Goal: Check status: Check status

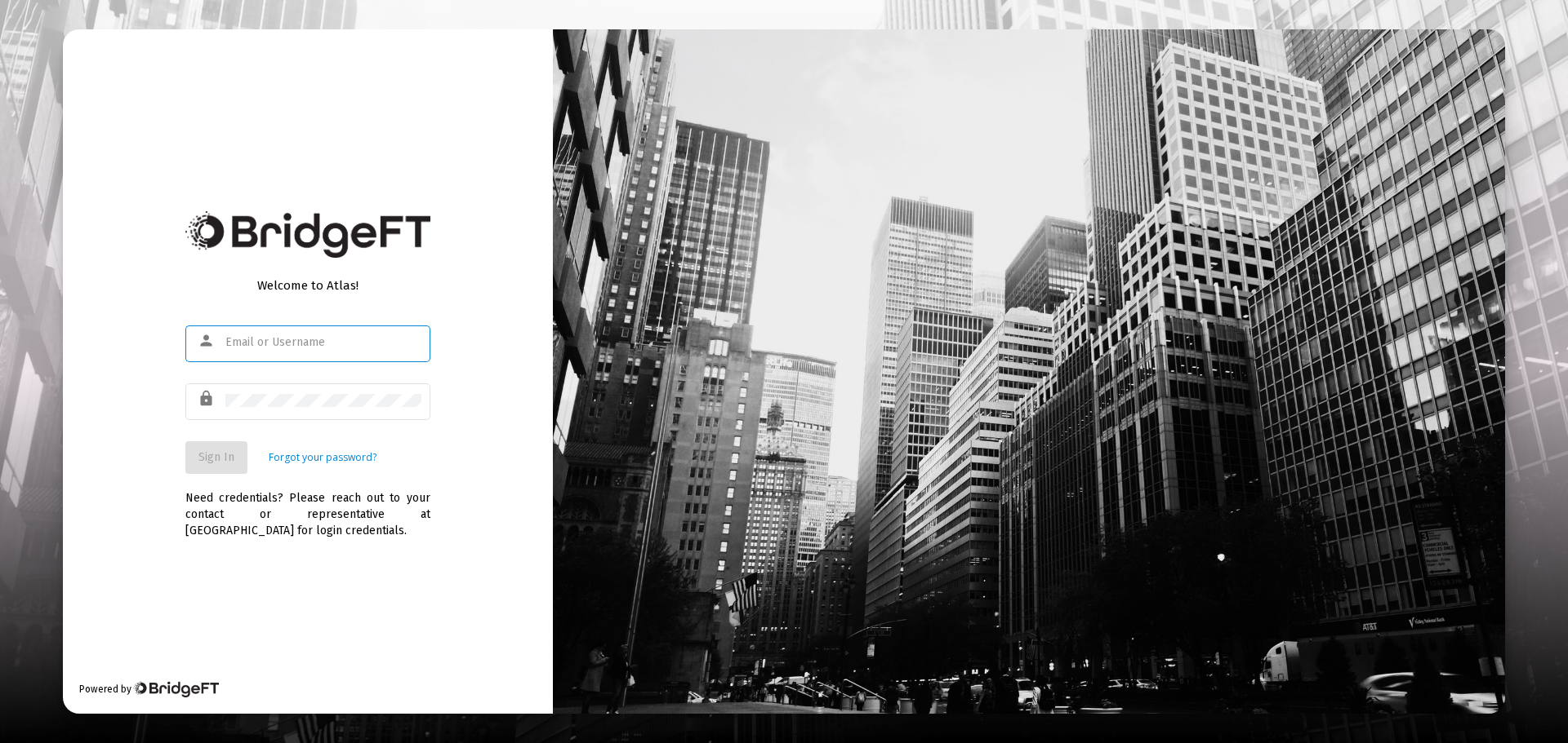
type input "[PERSON_NAME][EMAIL_ADDRESS][DOMAIN_NAME]"
click at [222, 457] on span "Sign In" at bounding box center [216, 457] width 36 height 14
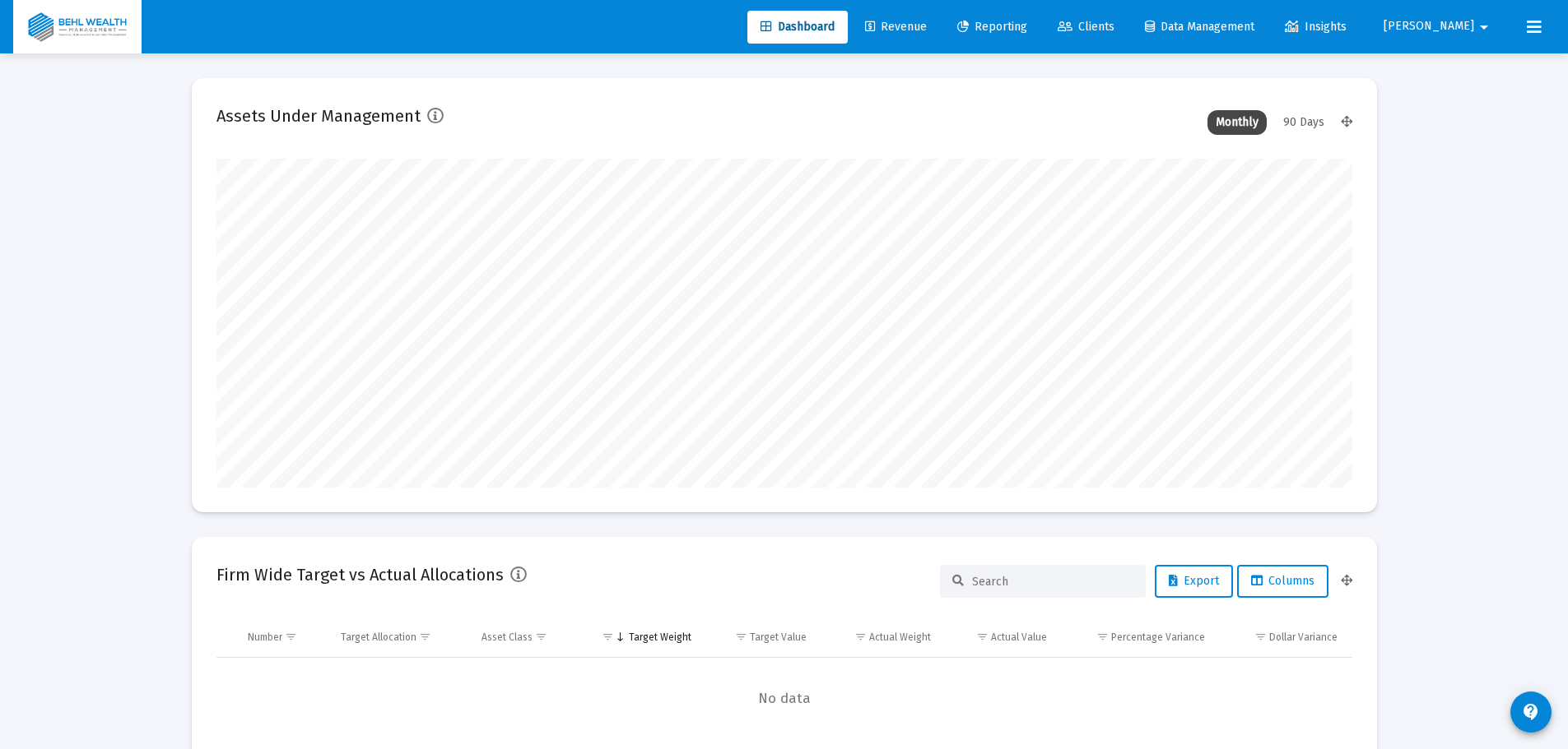
scroll to position [329, 1136]
type input "[DATE]"
type input "[PERSON_NAME][EMAIL_ADDRESS][DOMAIN_NAME]"
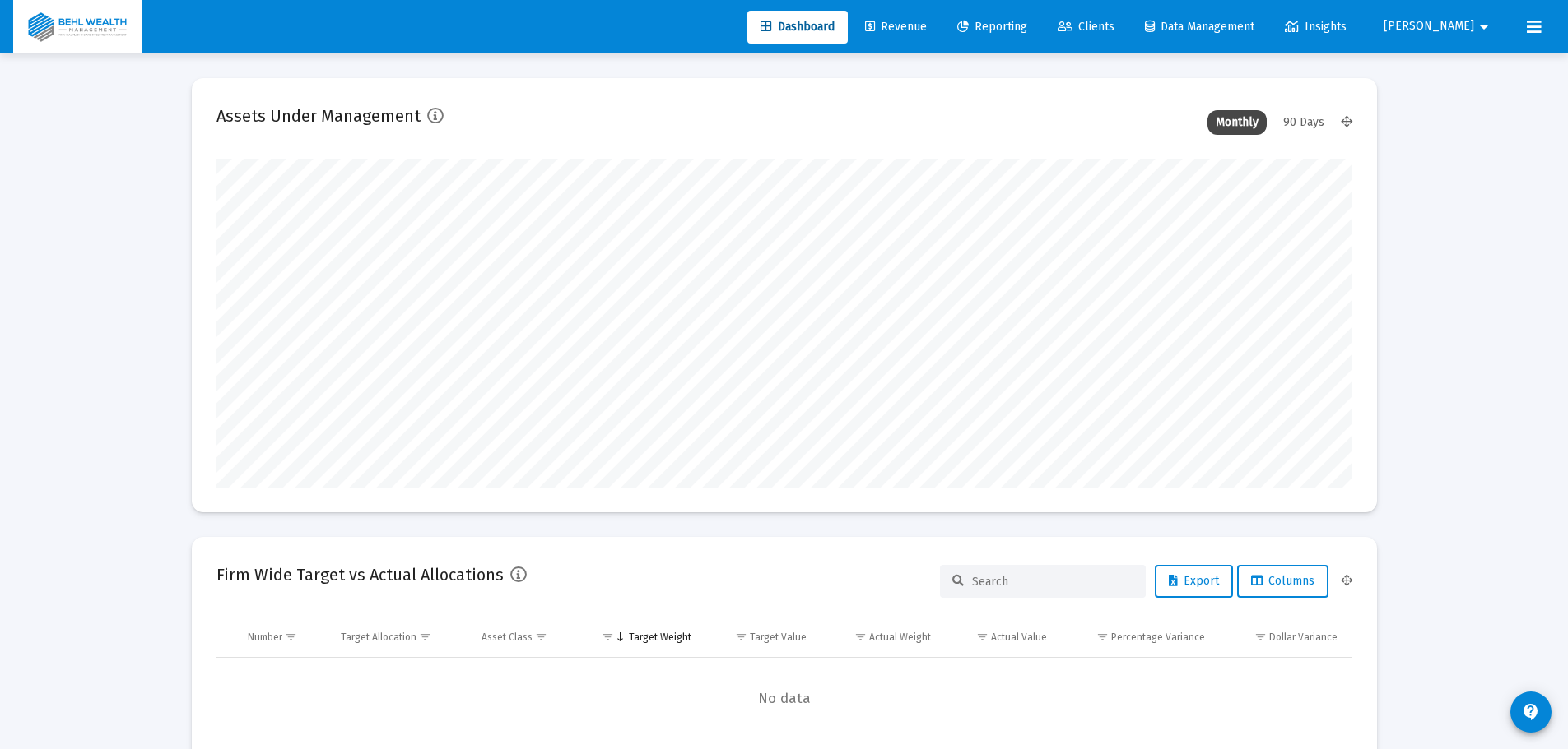
scroll to position [329, 530]
click at [927, 21] on span "Revenue" at bounding box center [895, 27] width 62 height 14
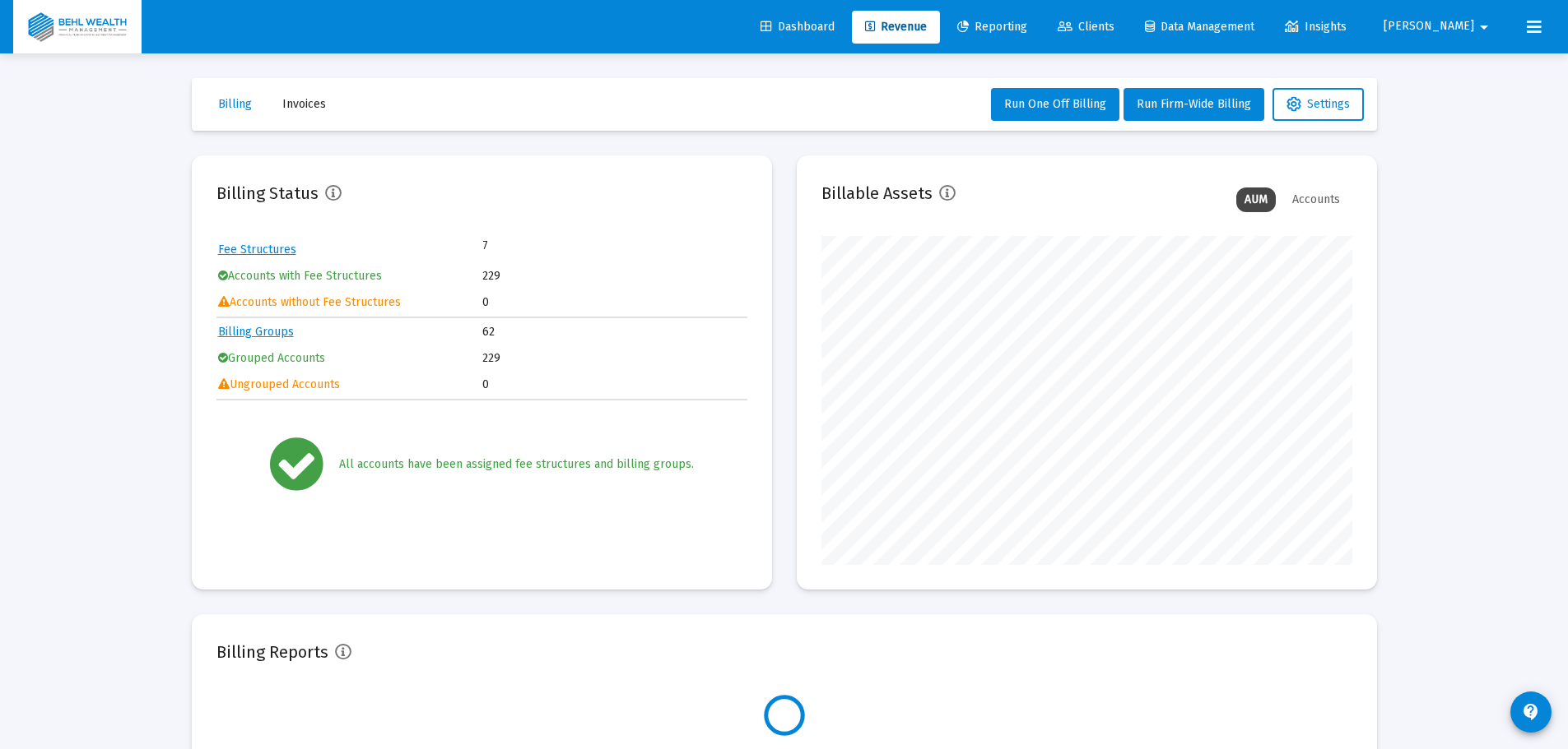
scroll to position [329, 530]
click at [1040, 34] on link "Reporting" at bounding box center [992, 27] width 96 height 33
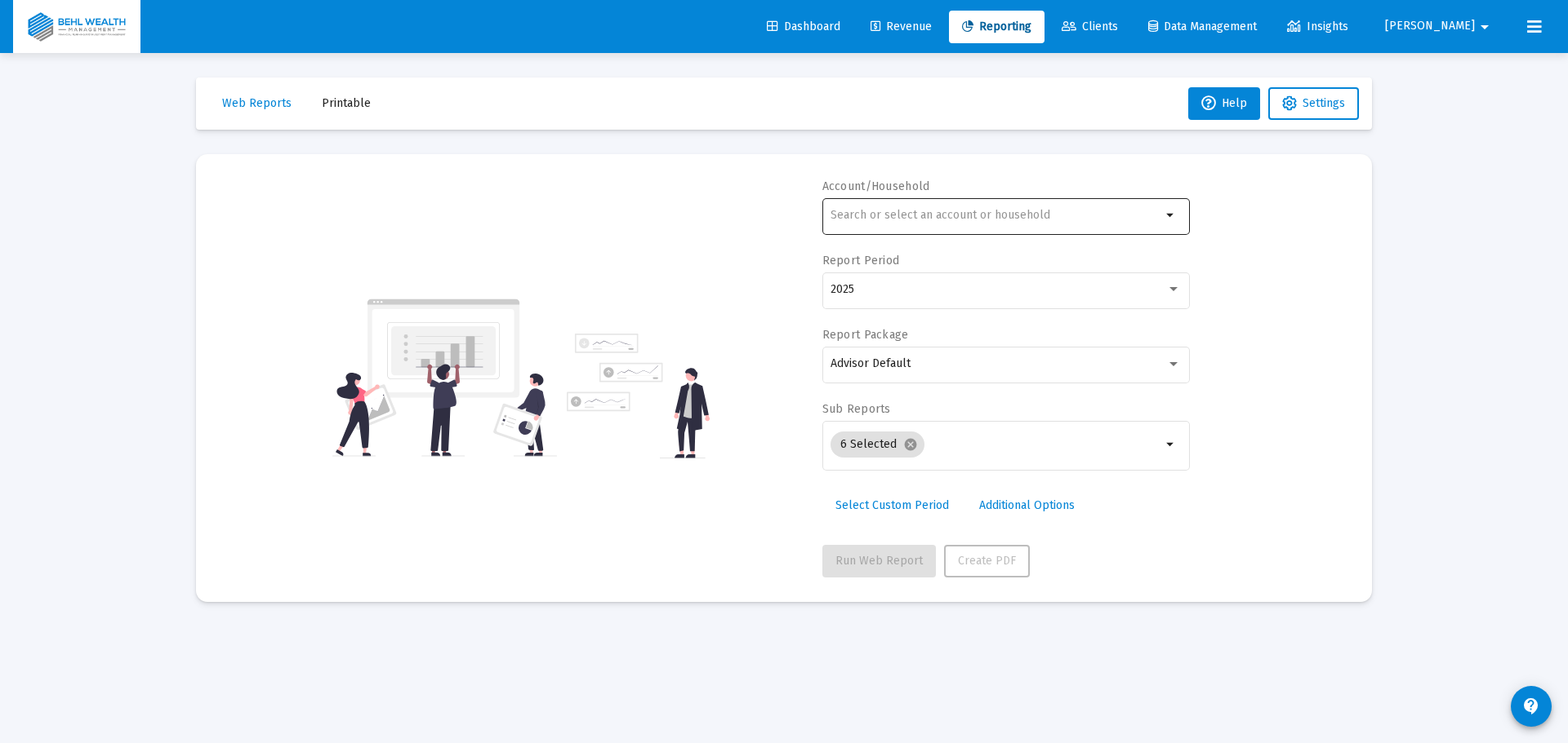
click at [961, 206] on div at bounding box center [995, 214] width 331 height 40
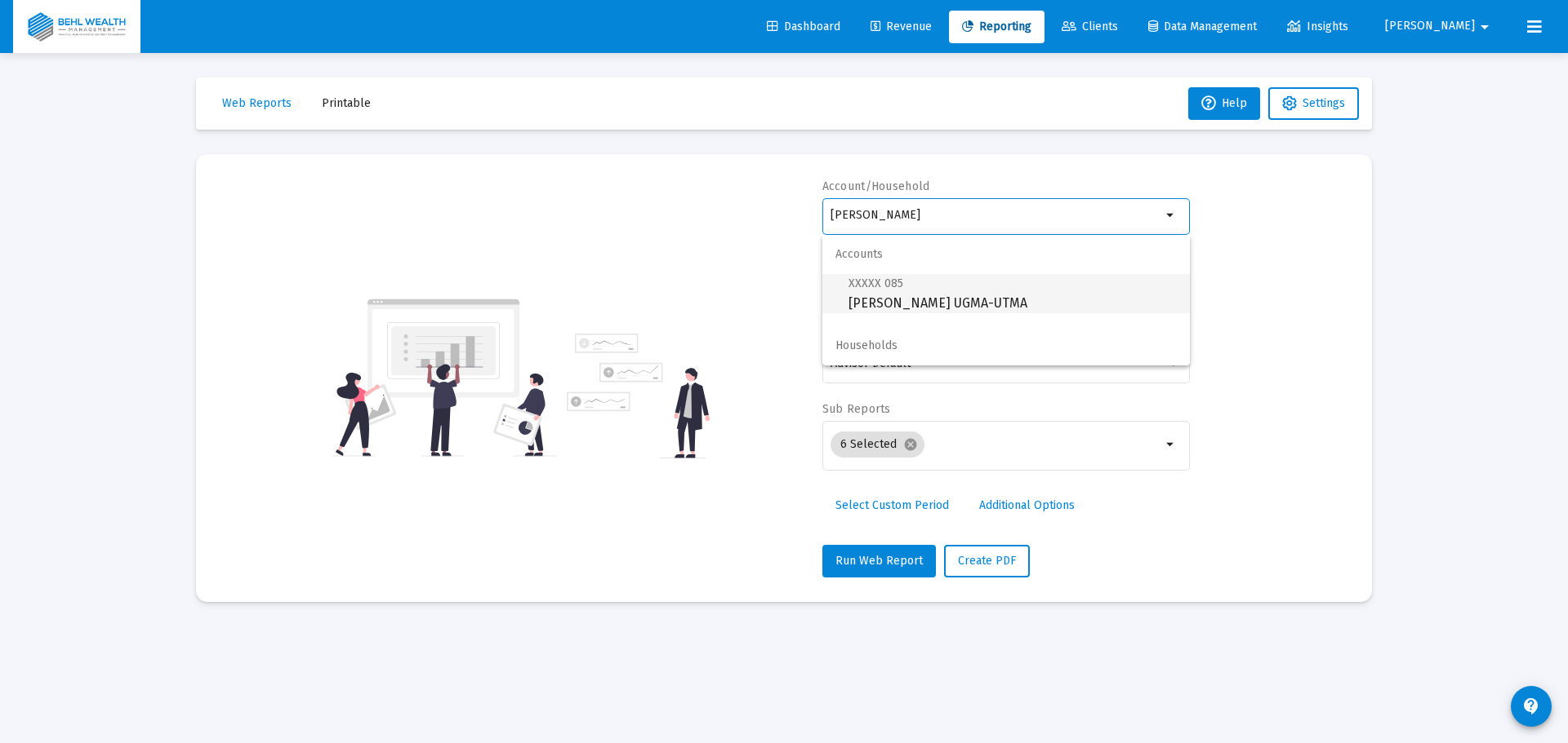
click at [988, 309] on span "XXXXX 085 [PERSON_NAME] UGMA-UTMA" at bounding box center [1011, 293] width 328 height 40
type input "[PERSON_NAME] UGMA-UTMA"
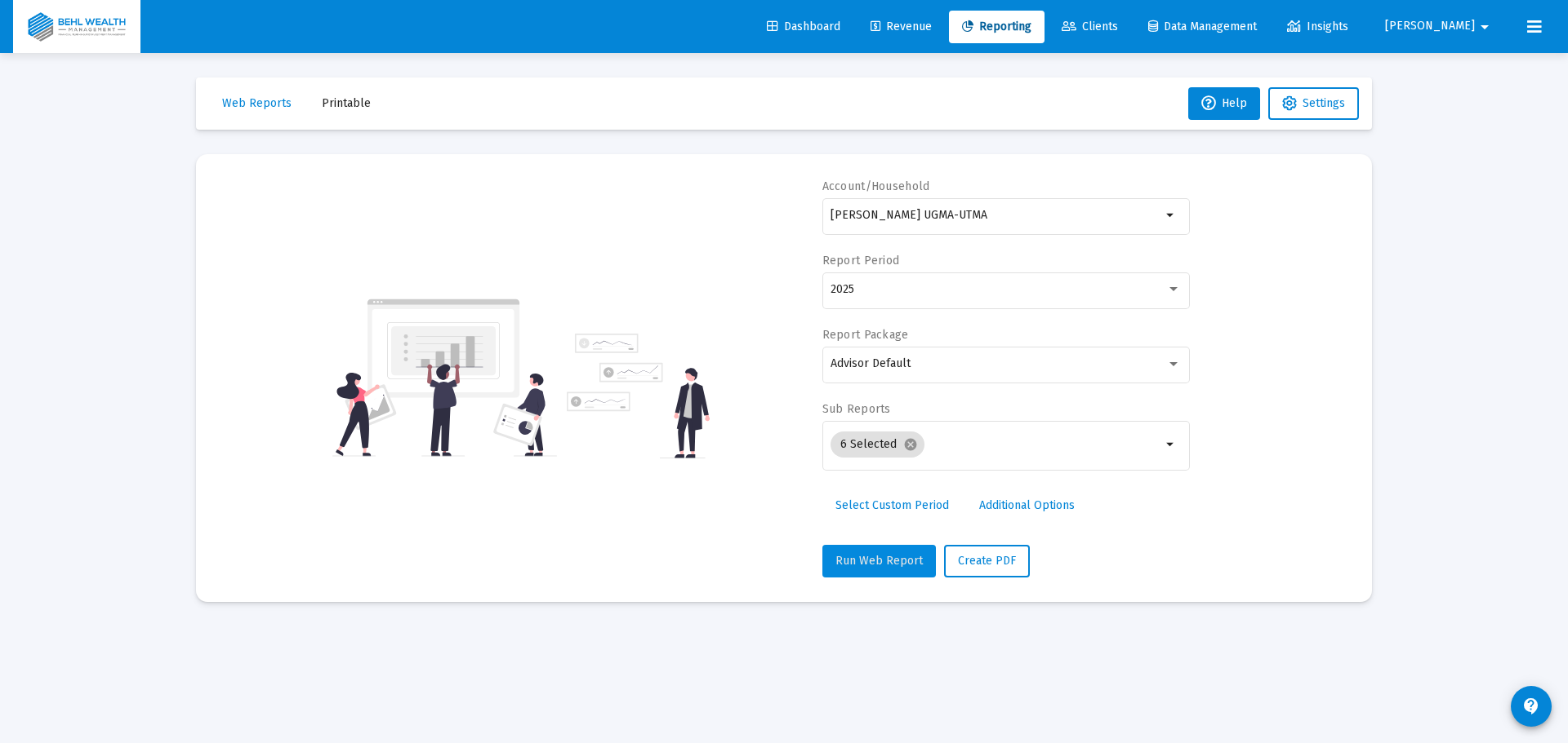
click at [891, 554] on button "Run Web Report" at bounding box center [878, 561] width 113 height 33
select select "View all"
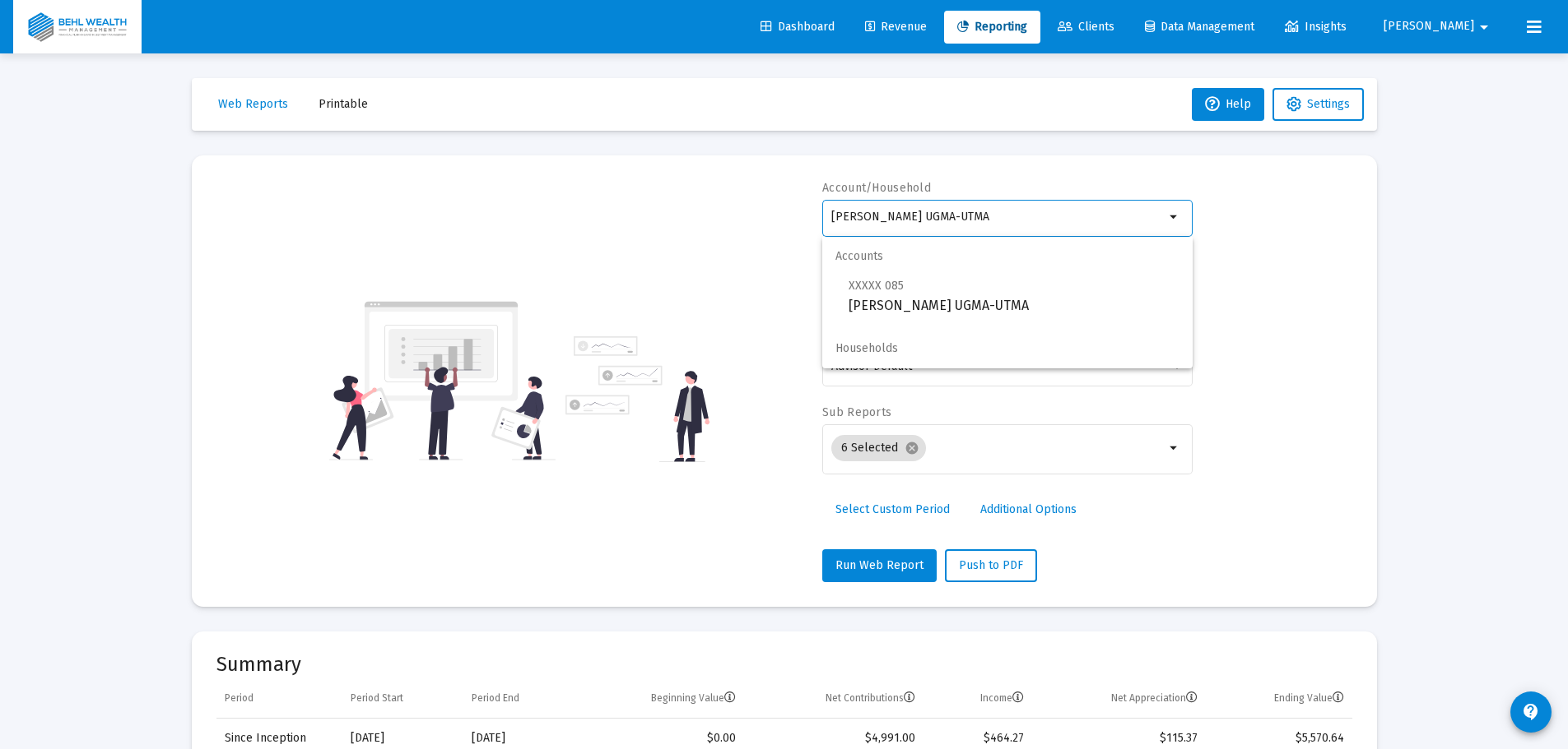
click at [938, 215] on input "[PERSON_NAME] UGMA-UTMA" at bounding box center [998, 217] width 333 height 14
drag, startPoint x: 992, startPoint y: 218, endPoint x: 720, endPoint y: 237, distance: 272.7
click at [720, 237] on div "Account/Household [PERSON_NAME] UGMA-UTMA arrow_drop_down Report Period 2025 Re…" at bounding box center [784, 381] width 1136 height 402
click at [983, 308] on span "XXXXX 968 [PERSON_NAME] [PERSON_NAME] UGMA-UTMA" at bounding box center [1013, 295] width 331 height 41
type input "[PERSON_NAME] [PERSON_NAME] UGMA-UTMA"
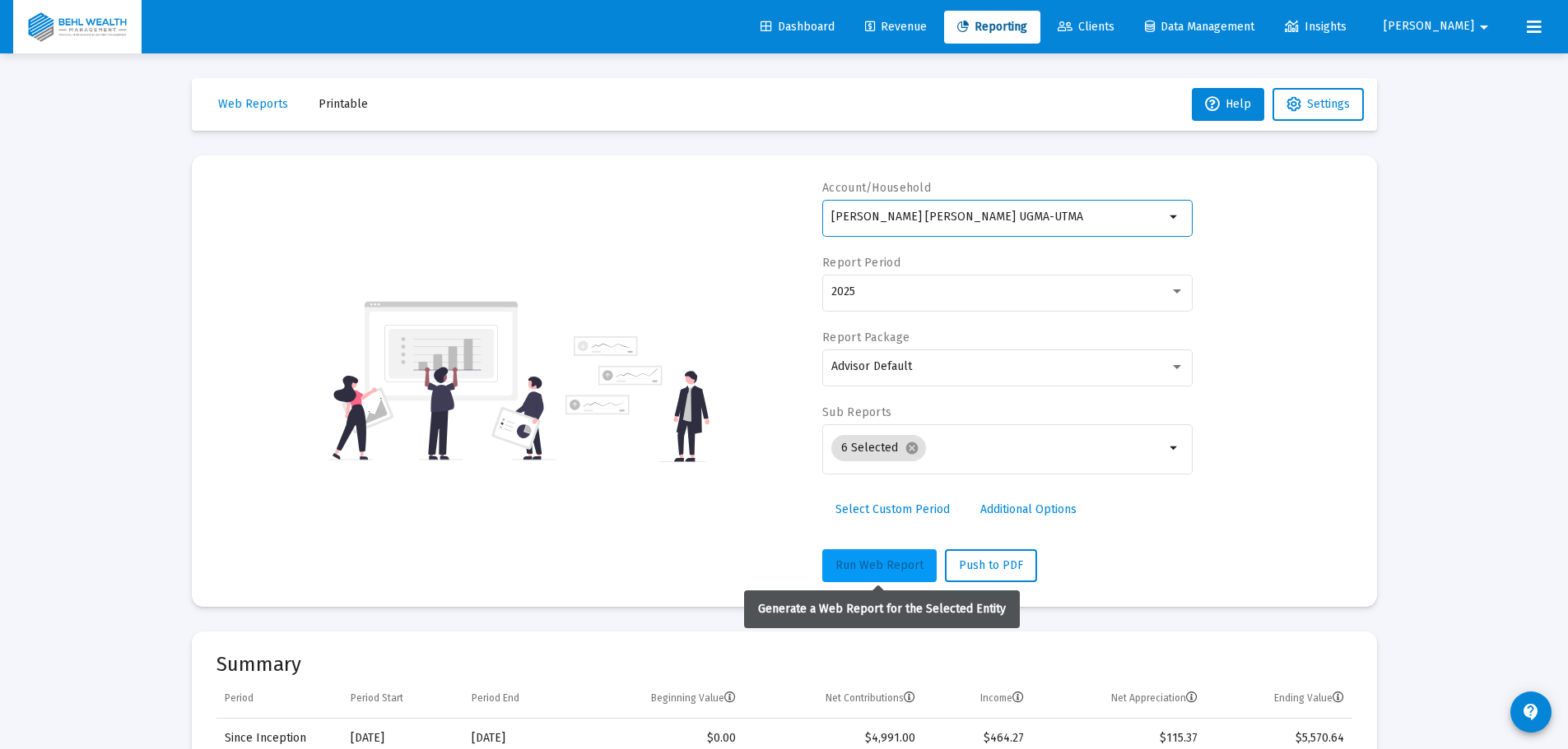
click at [880, 553] on button "Run Web Report" at bounding box center [879, 565] width 114 height 33
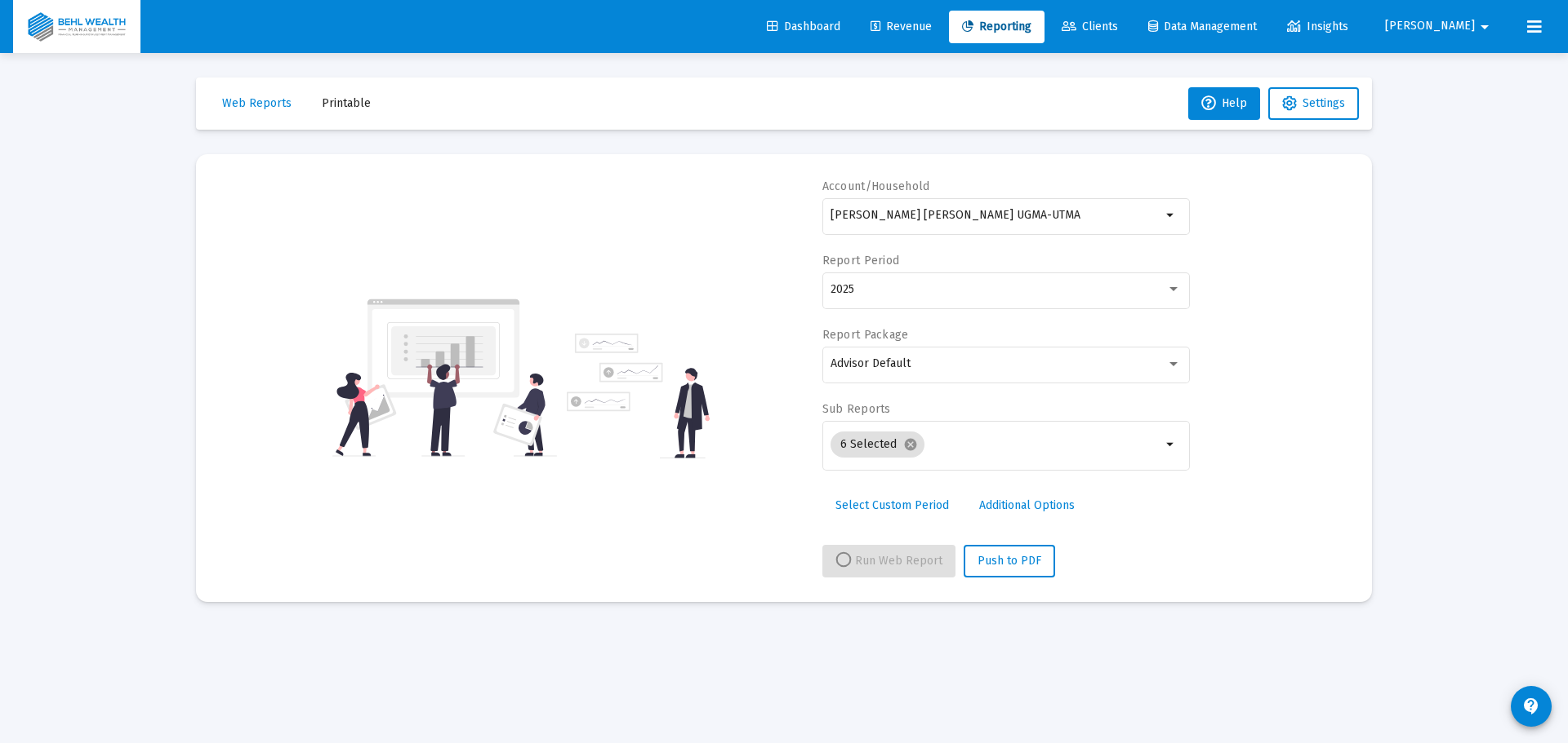
select select "View all"
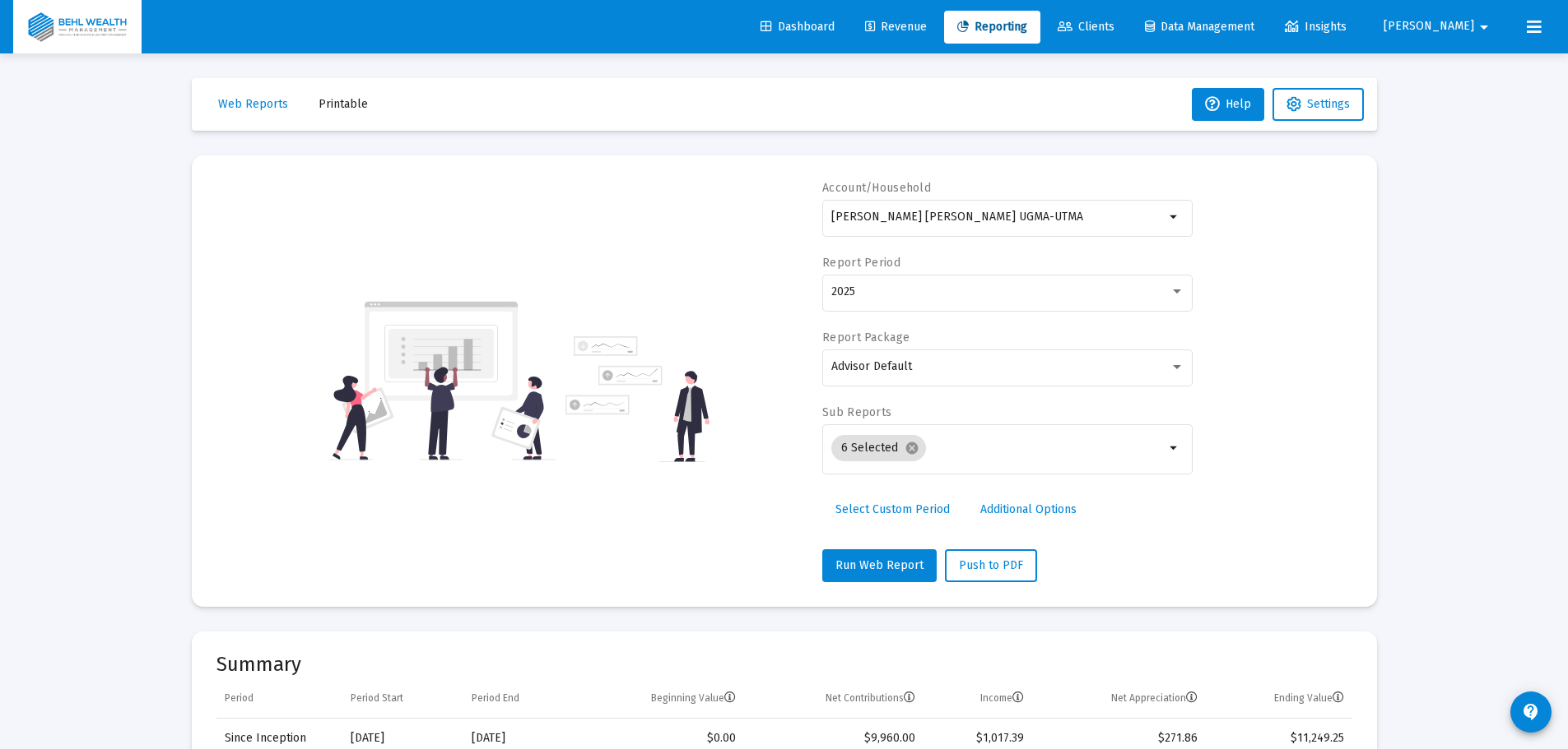
drag, startPoint x: 1022, startPoint y: 210, endPoint x: 743, endPoint y: 218, distance: 279.1
click at [743, 218] on div "Account/Household [PERSON_NAME] [PERSON_NAME] UGMA-UTMA arrow_drop_down Report …" at bounding box center [784, 381] width 1136 height 402
click at [982, 228] on div "[PERSON_NAME] [PERSON_NAME] UGMA-UTMA" at bounding box center [998, 216] width 333 height 41
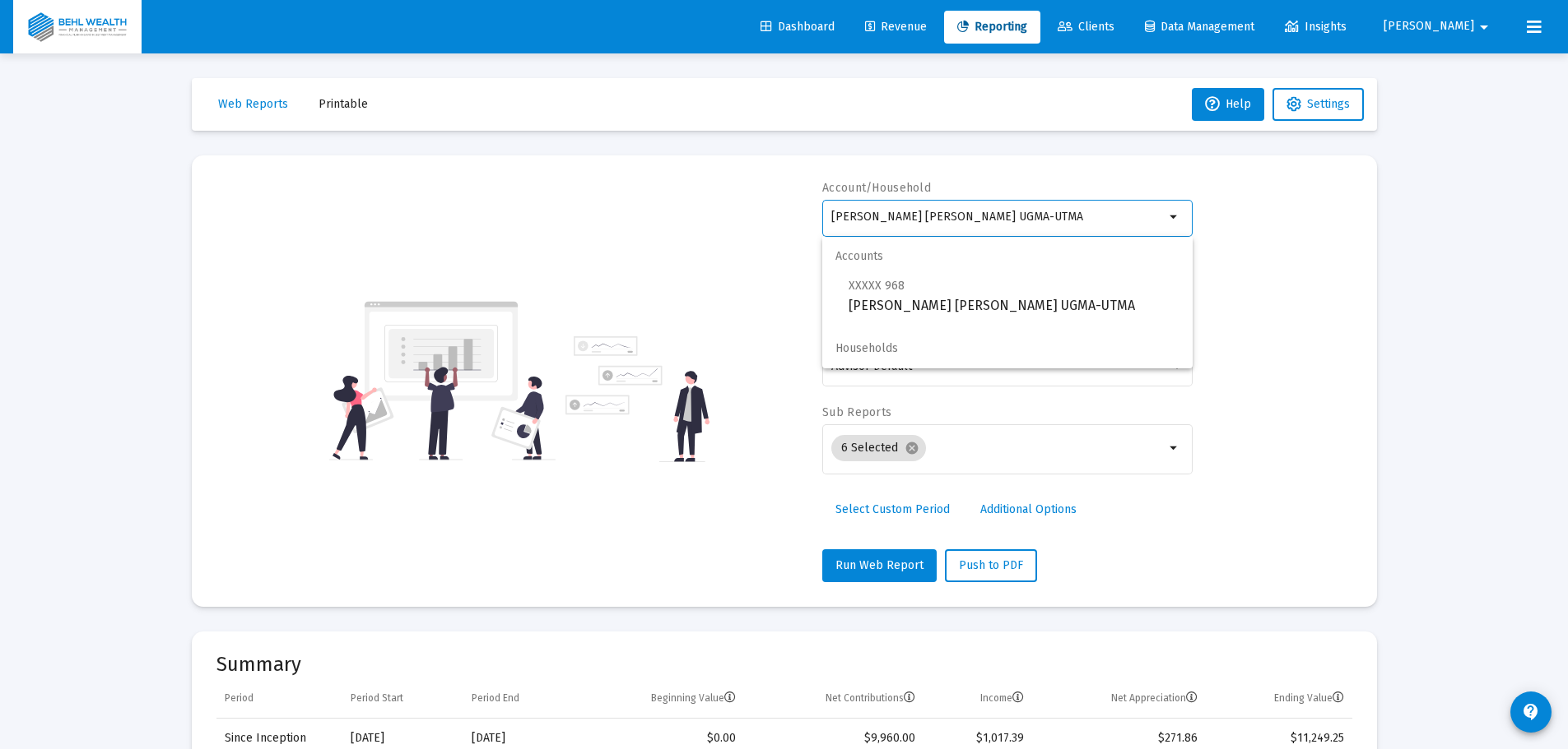
drag, startPoint x: 998, startPoint y: 215, endPoint x: 765, endPoint y: 216, distance: 233.0
click at [765, 216] on div "Account/Household [PERSON_NAME] [PERSON_NAME] UGMA-UTMA arrow_drop_down Report …" at bounding box center [784, 381] width 1136 height 402
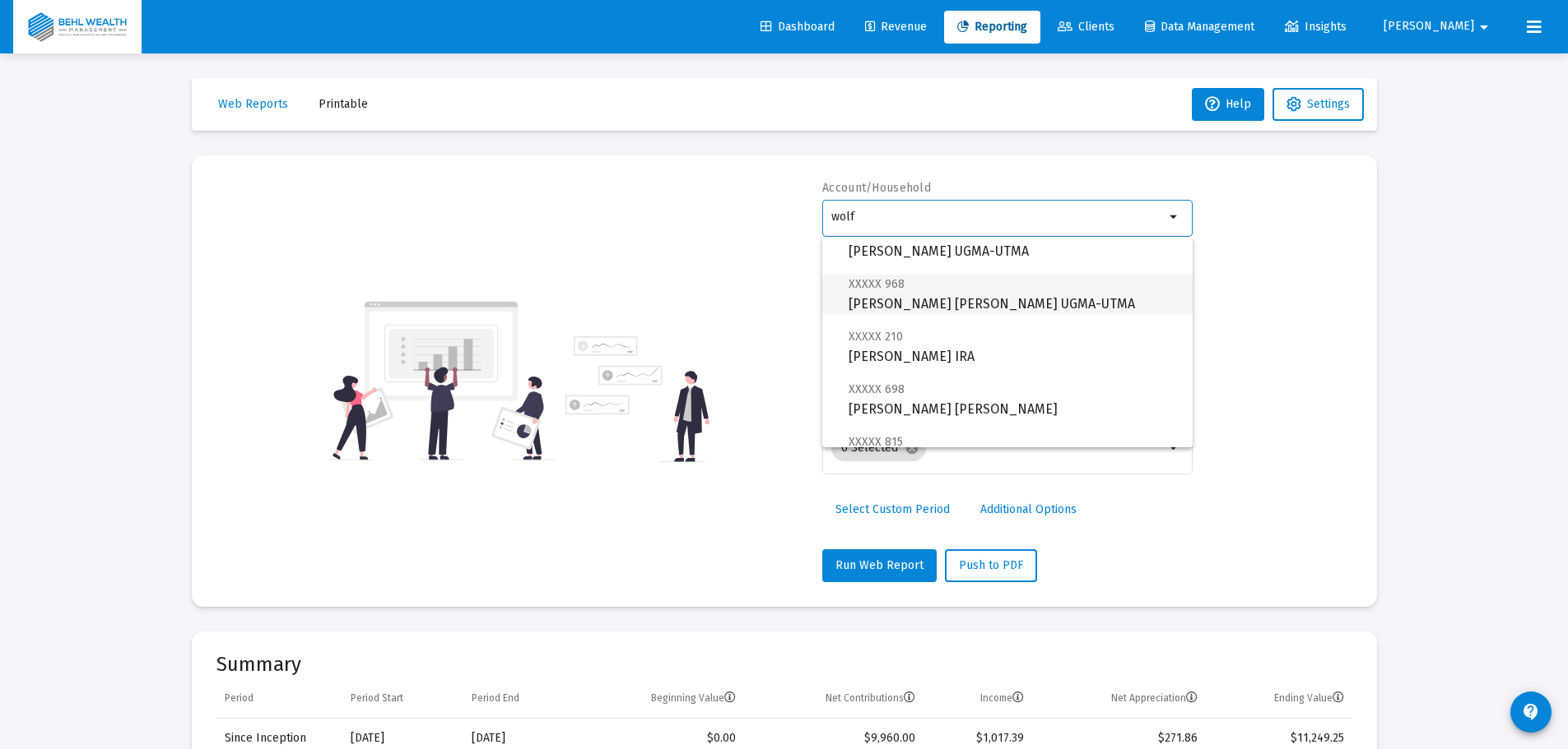
scroll to position [224, 0]
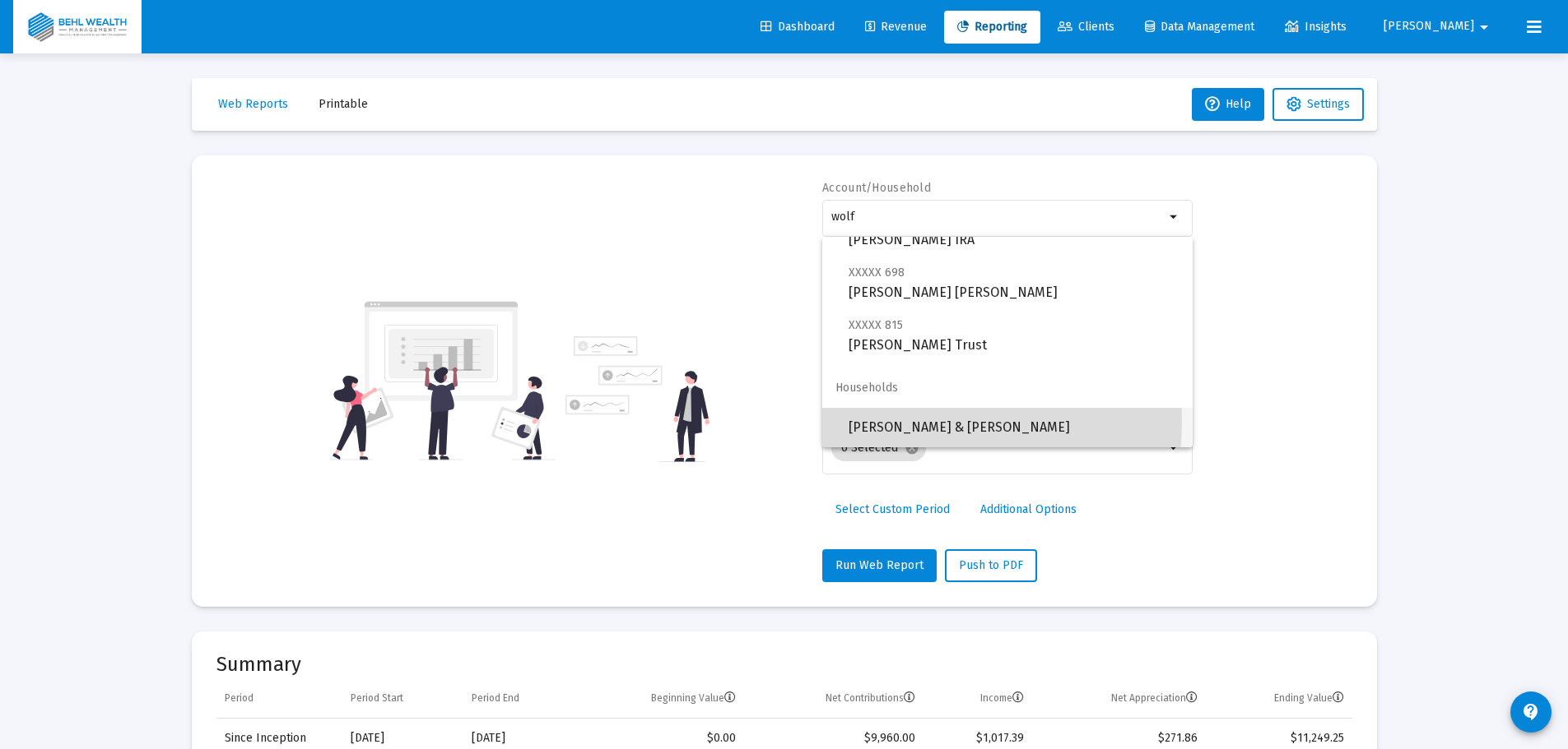
click at [885, 420] on span "[PERSON_NAME] & [PERSON_NAME]" at bounding box center [1013, 428] width 331 height 40
type input "[PERSON_NAME] & [PERSON_NAME]"
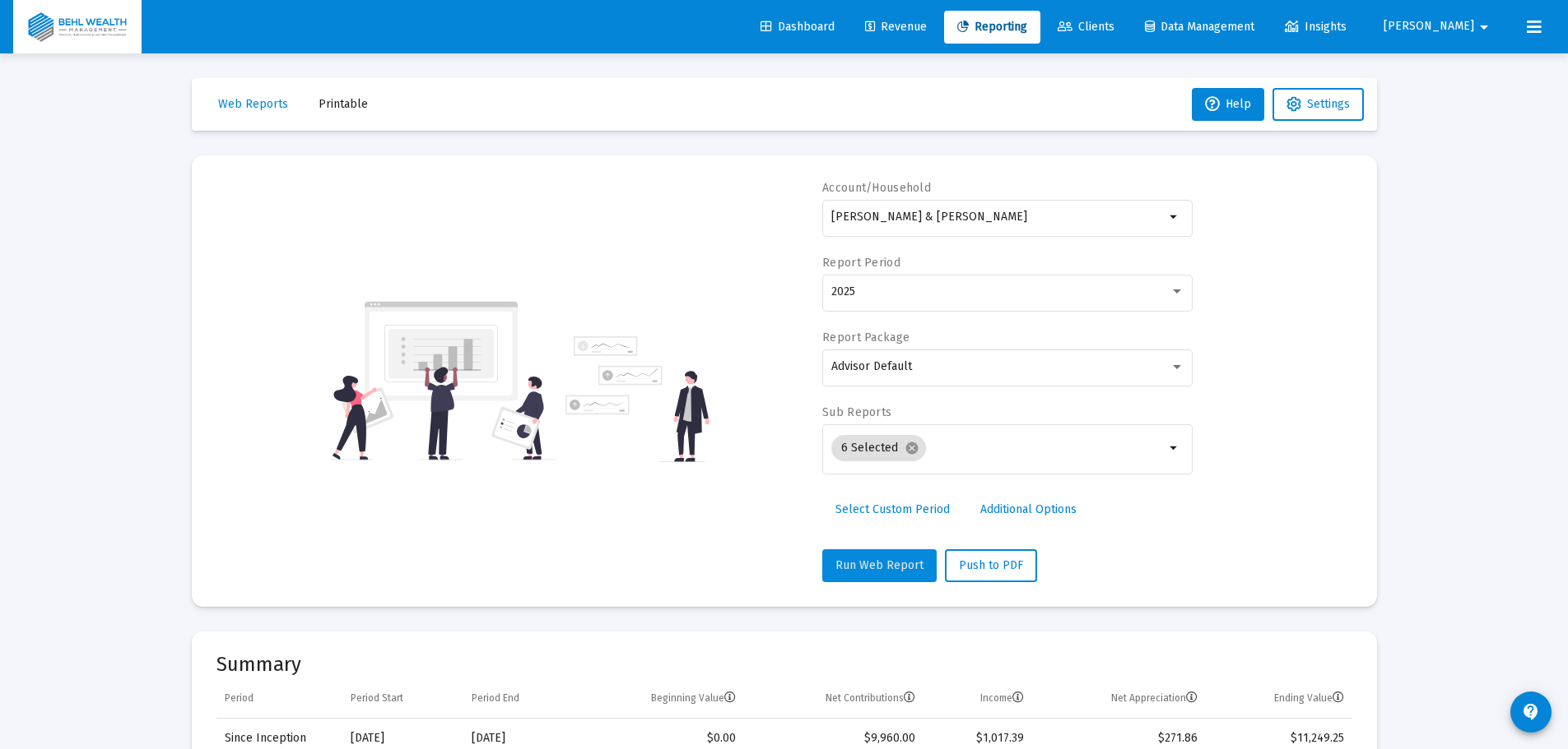
click at [897, 563] on span "Run Web Report" at bounding box center [880, 565] width 88 height 14
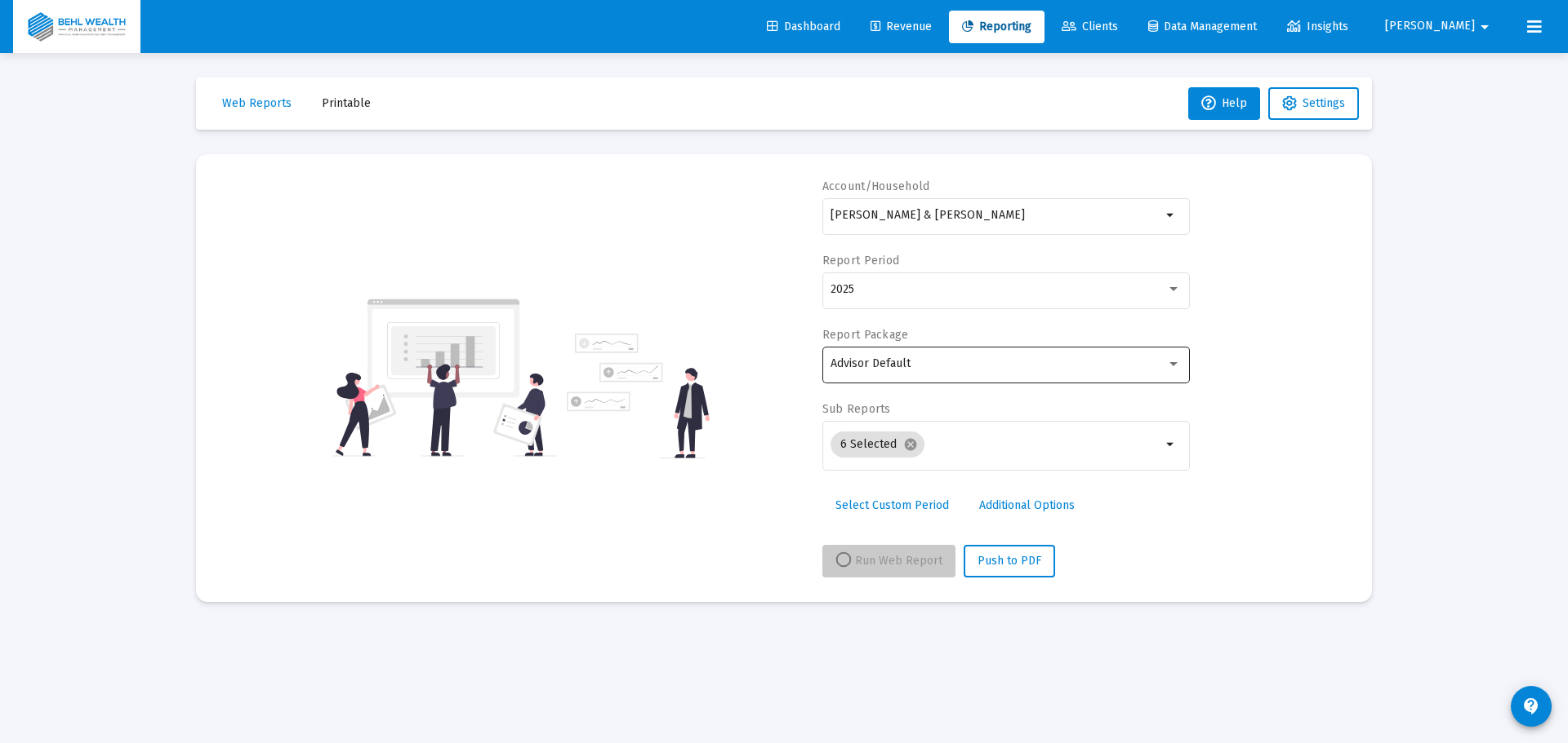
select select "View all"
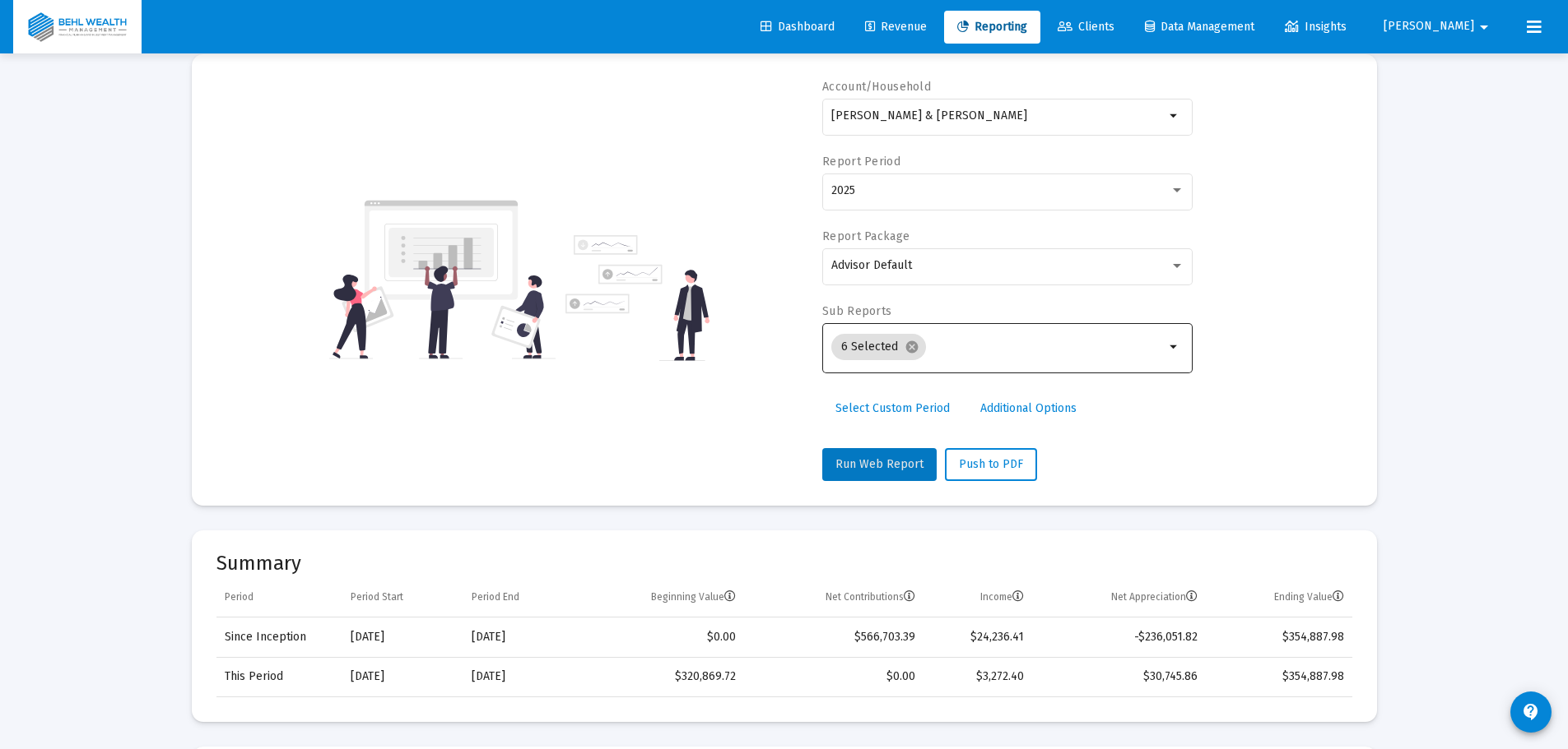
scroll to position [0, 0]
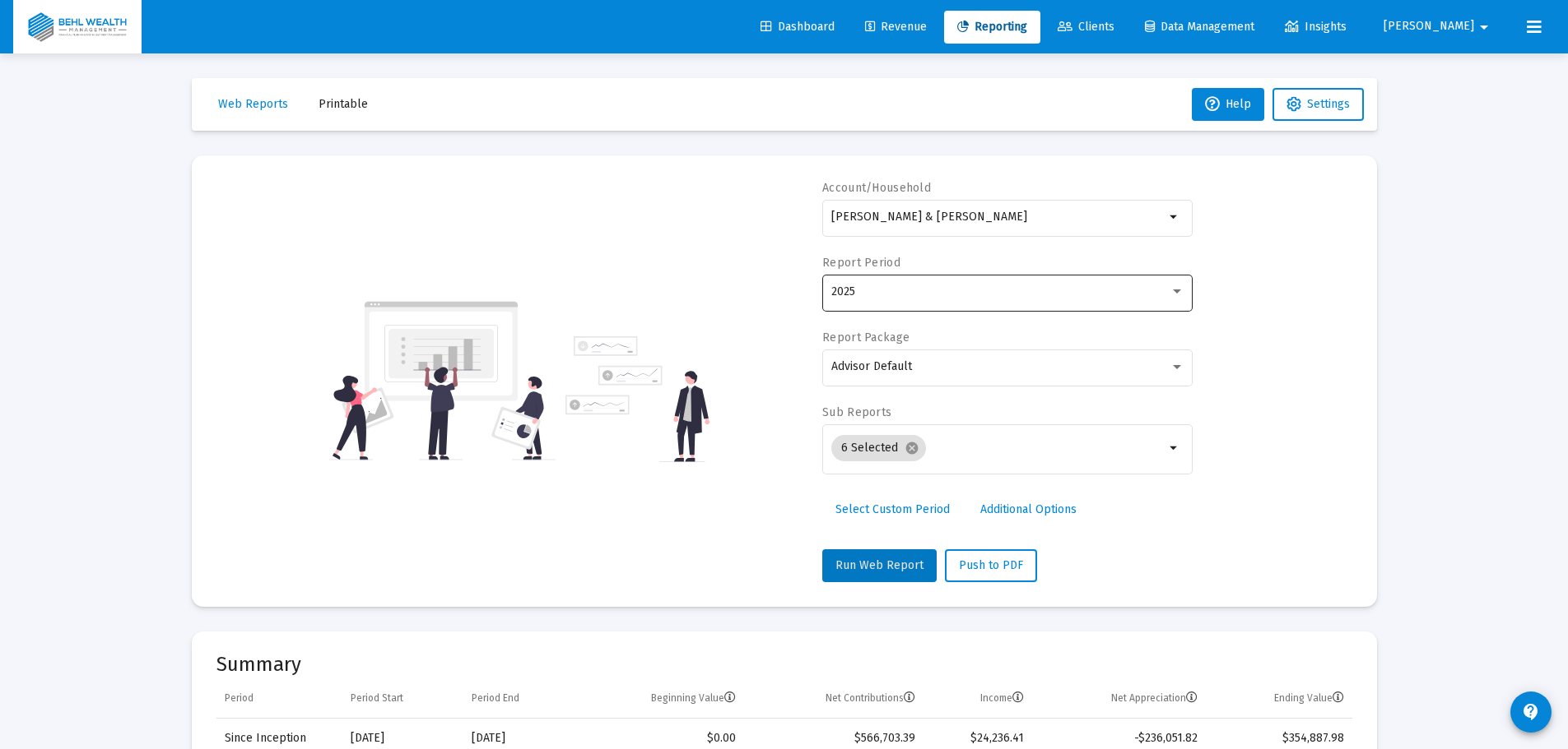
click at [950, 300] on div "2025" at bounding box center [1008, 292] width 353 height 41
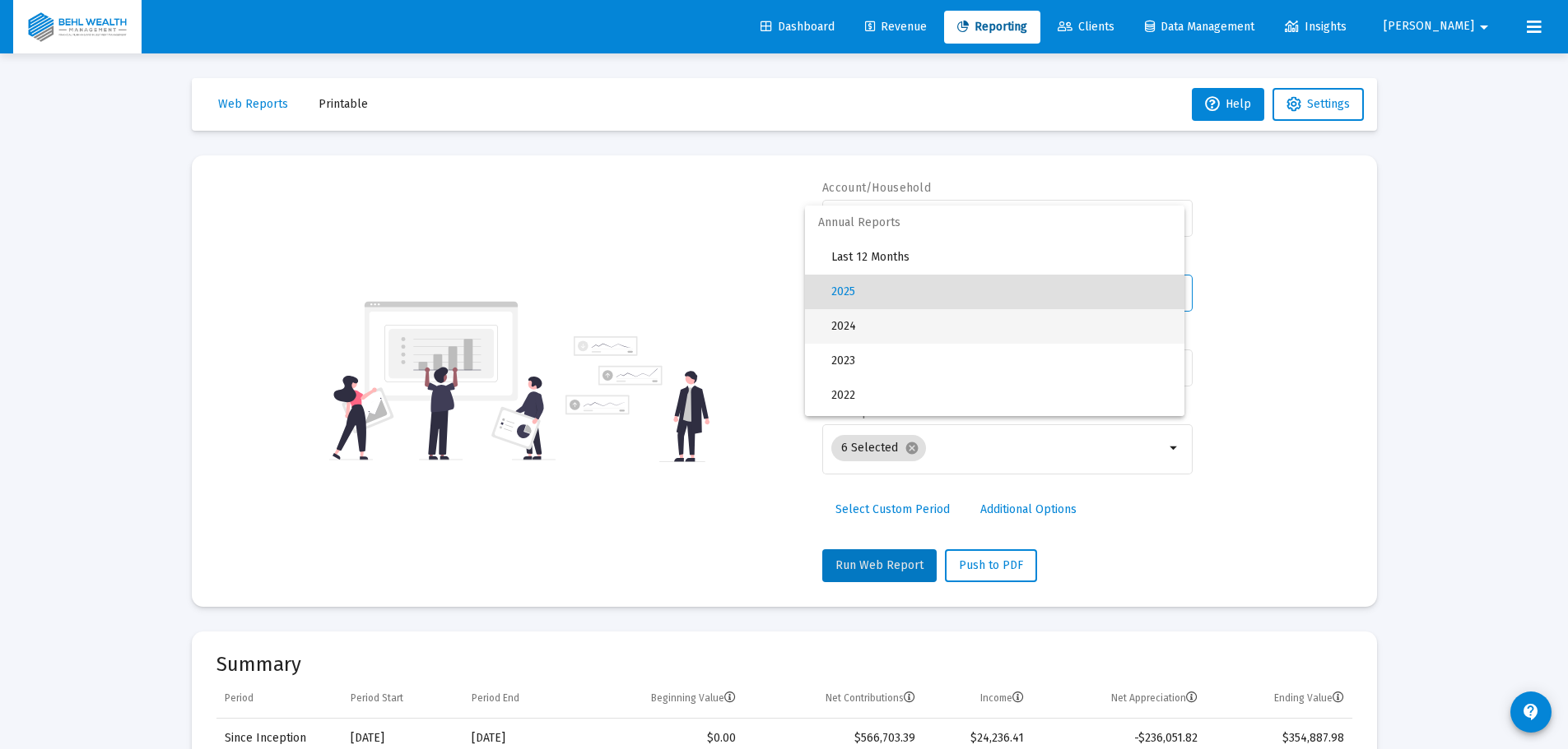
click at [867, 321] on span "2024" at bounding box center [1001, 327] width 340 height 34
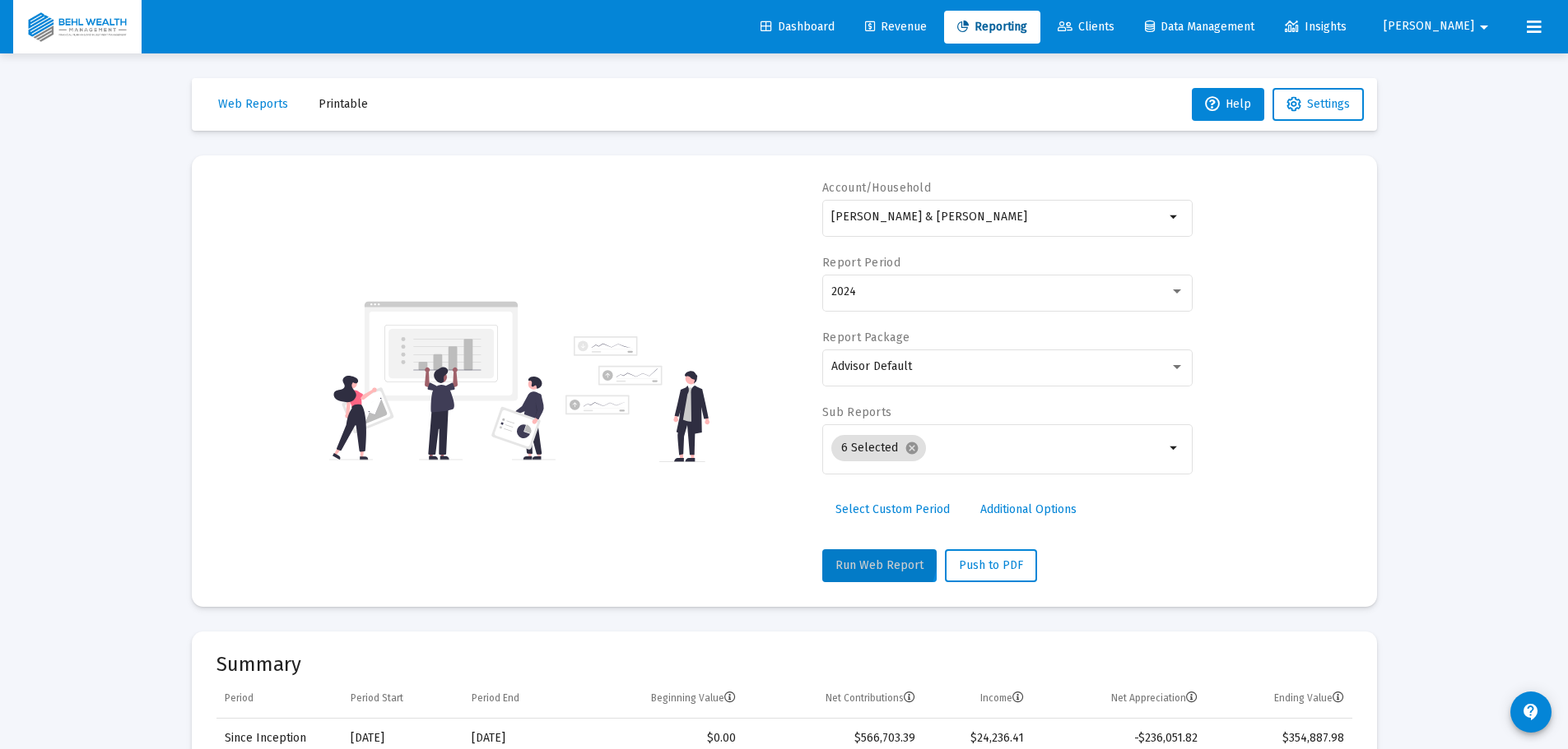
click at [868, 558] on button "Run Web Report" at bounding box center [879, 565] width 114 height 33
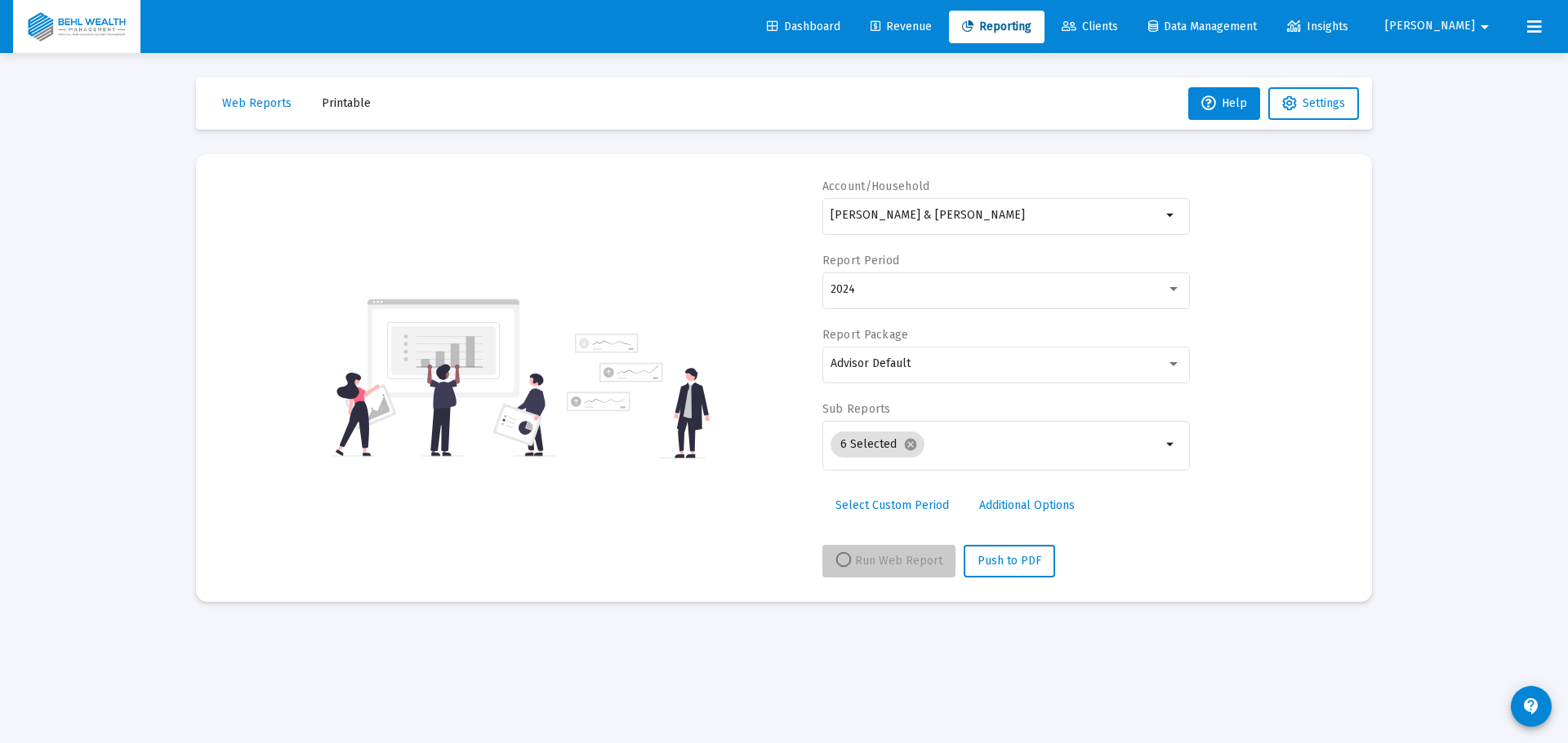
select select "View 1 year"
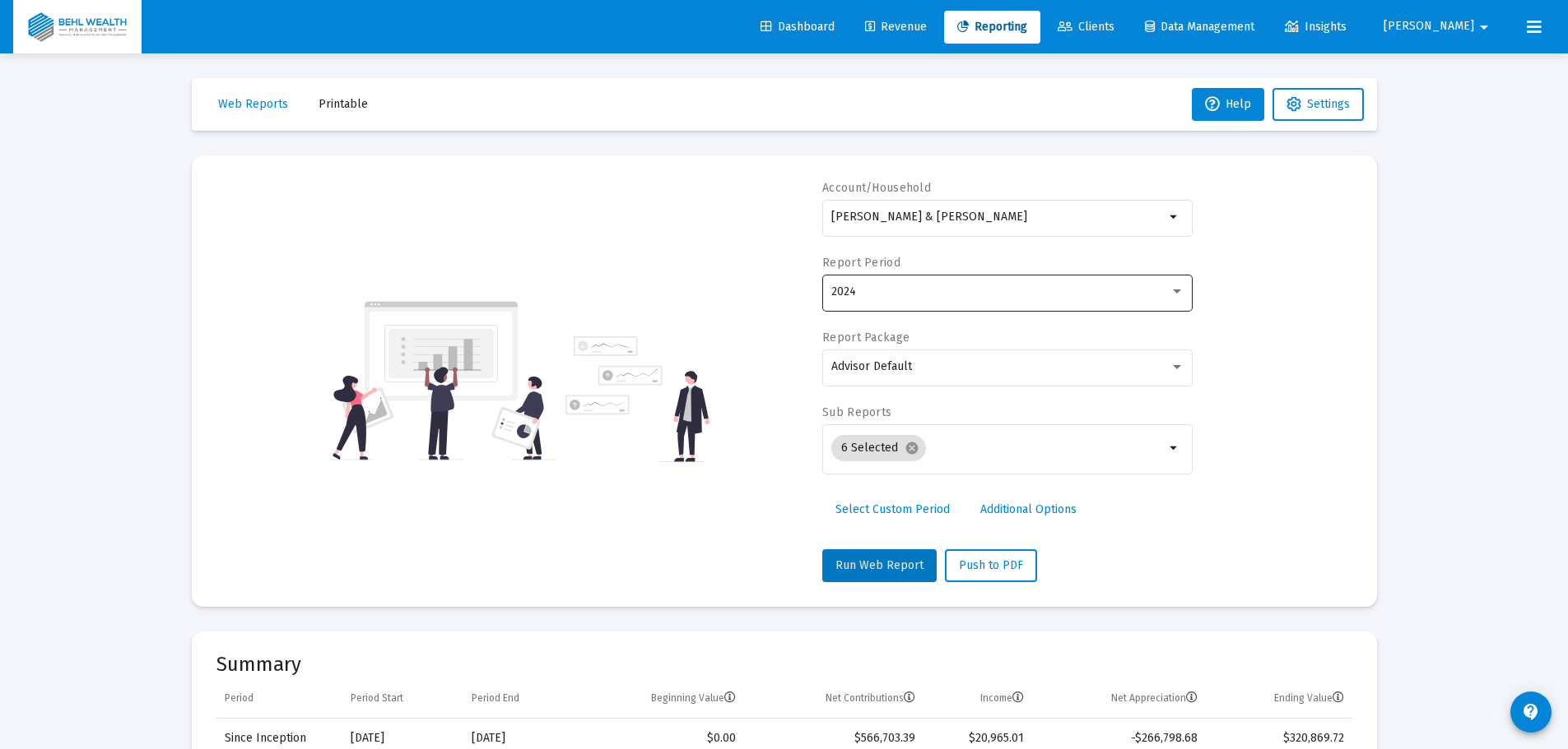
click at [907, 293] on div "2024" at bounding box center [1001, 292] width 339 height 14
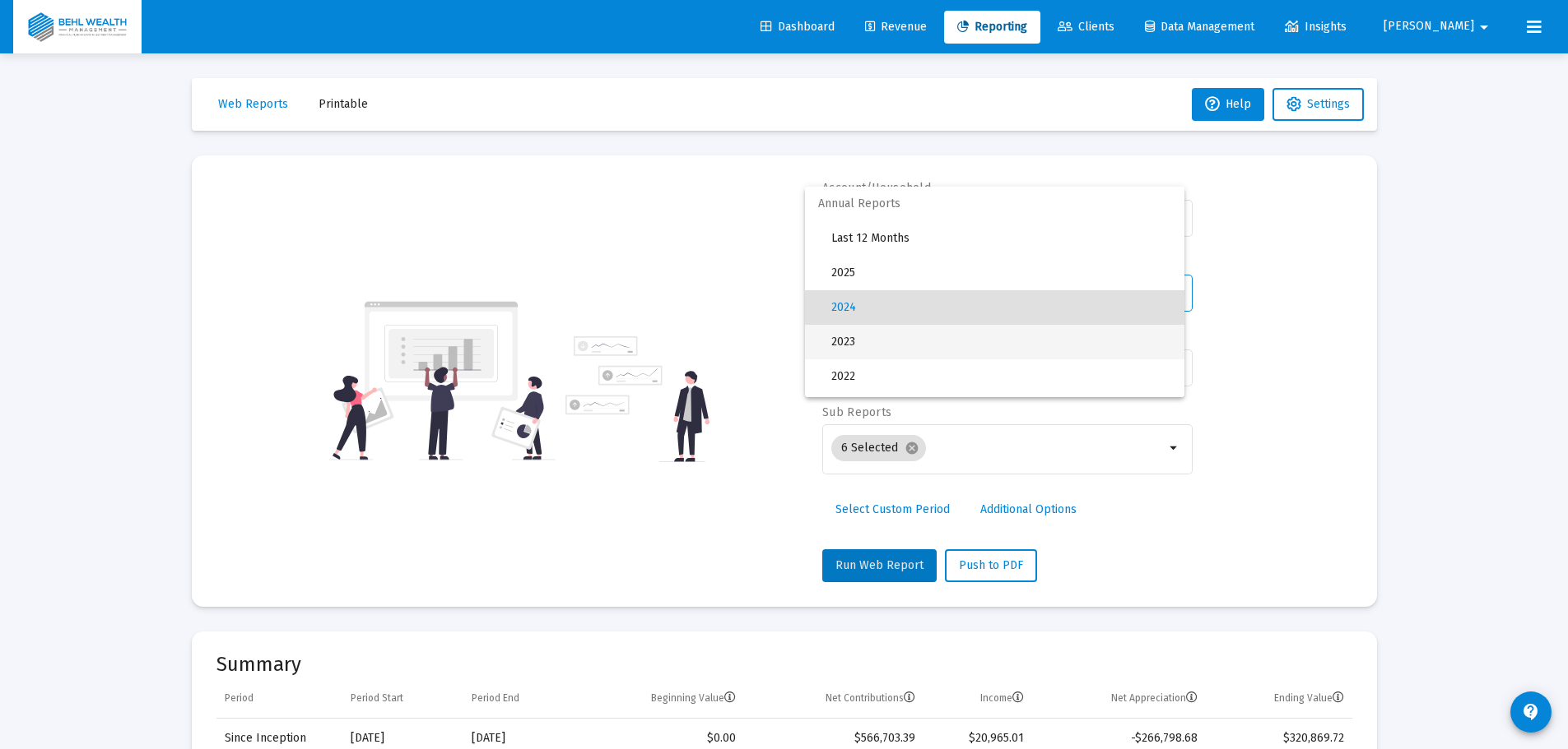
scroll to position [15, 0]
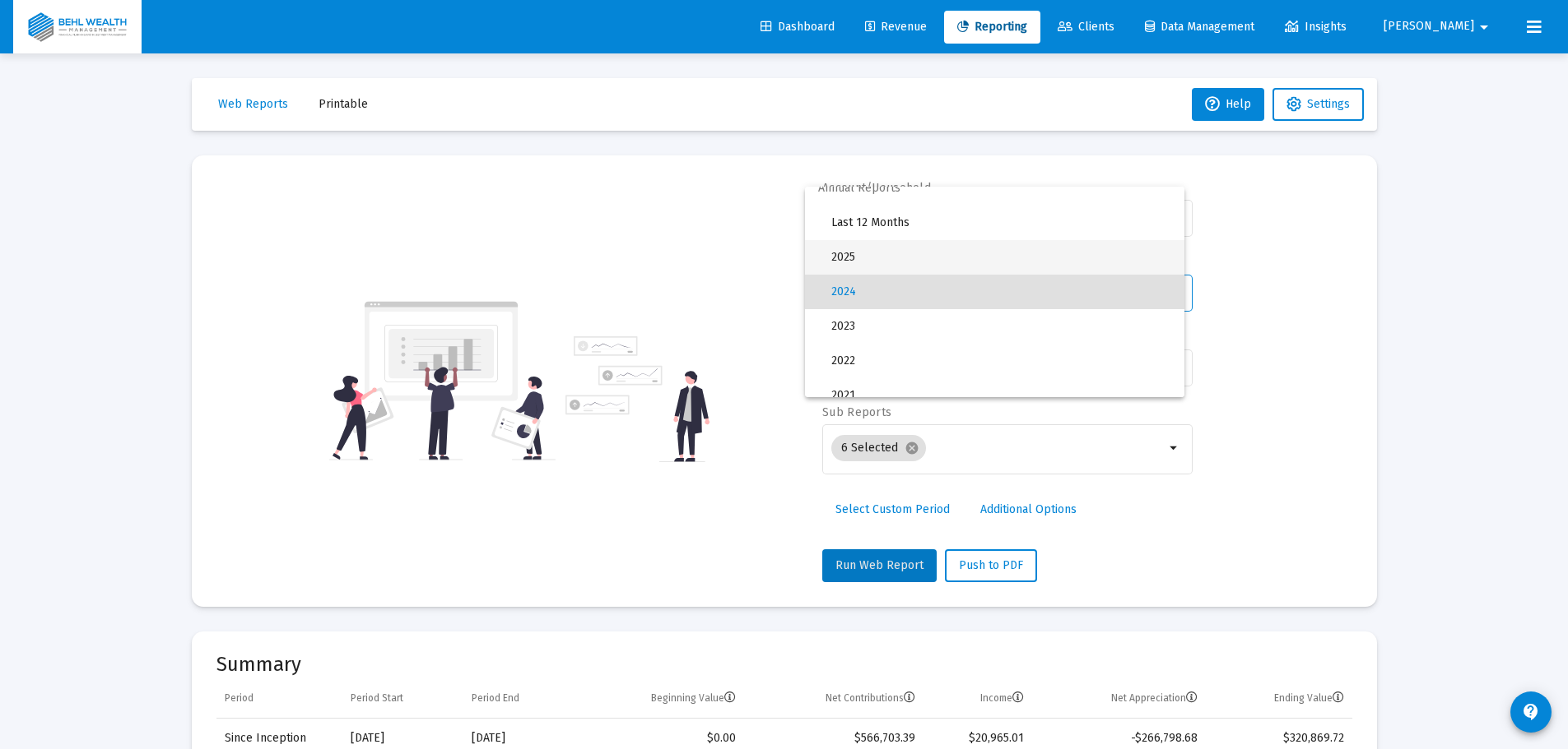
click at [907, 266] on span "2025" at bounding box center [1001, 257] width 340 height 34
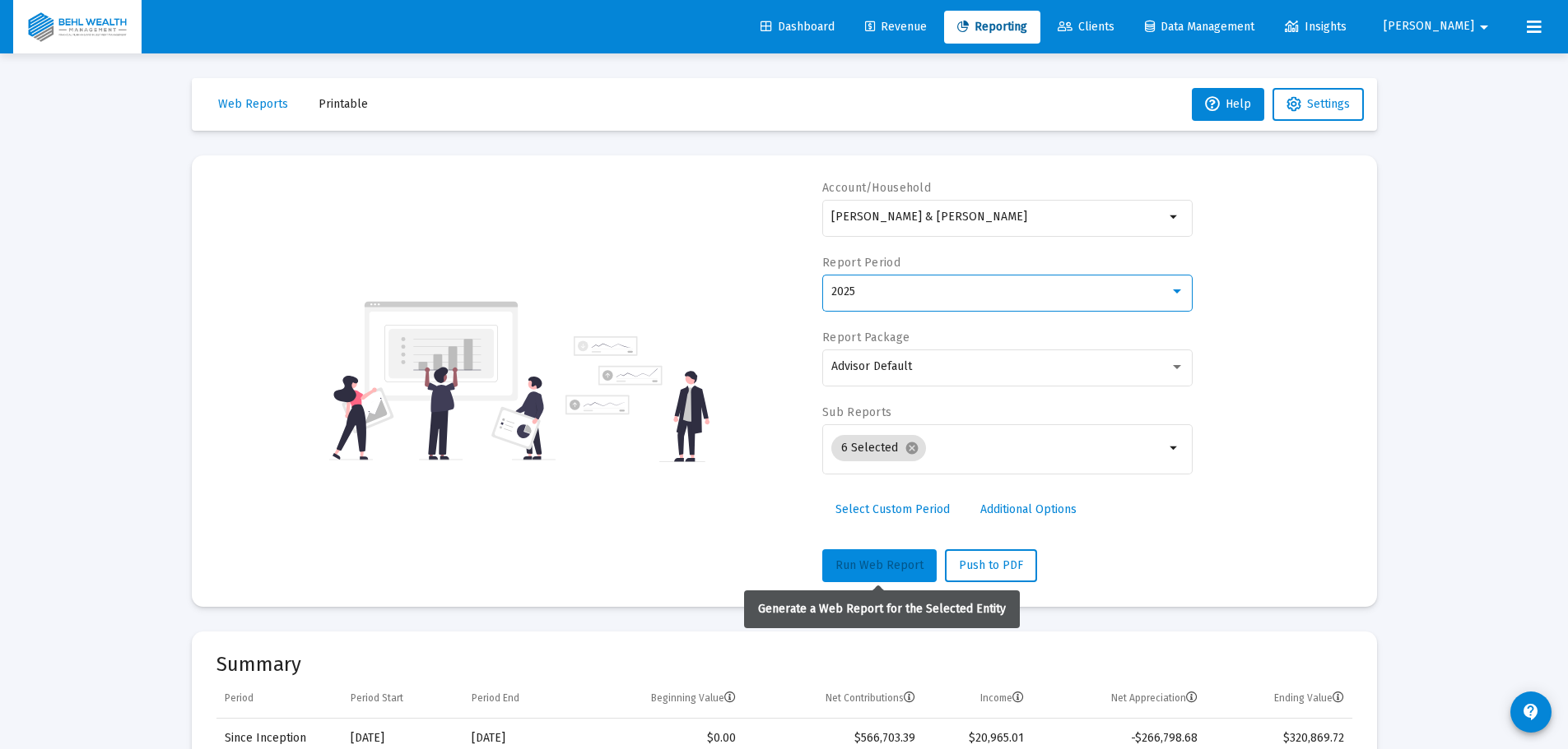
click at [880, 558] on button "Run Web Report" at bounding box center [879, 565] width 114 height 33
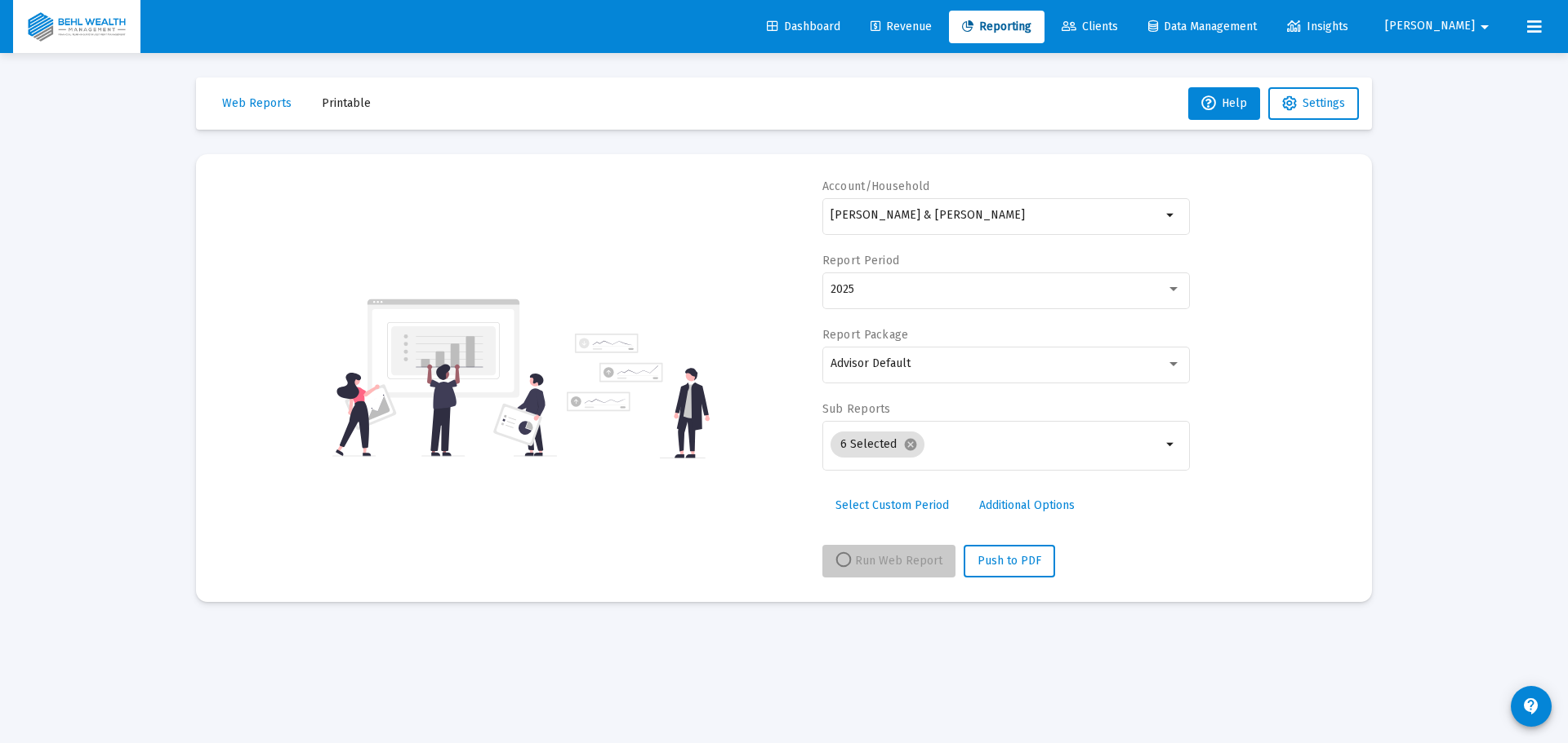
select select "View all"
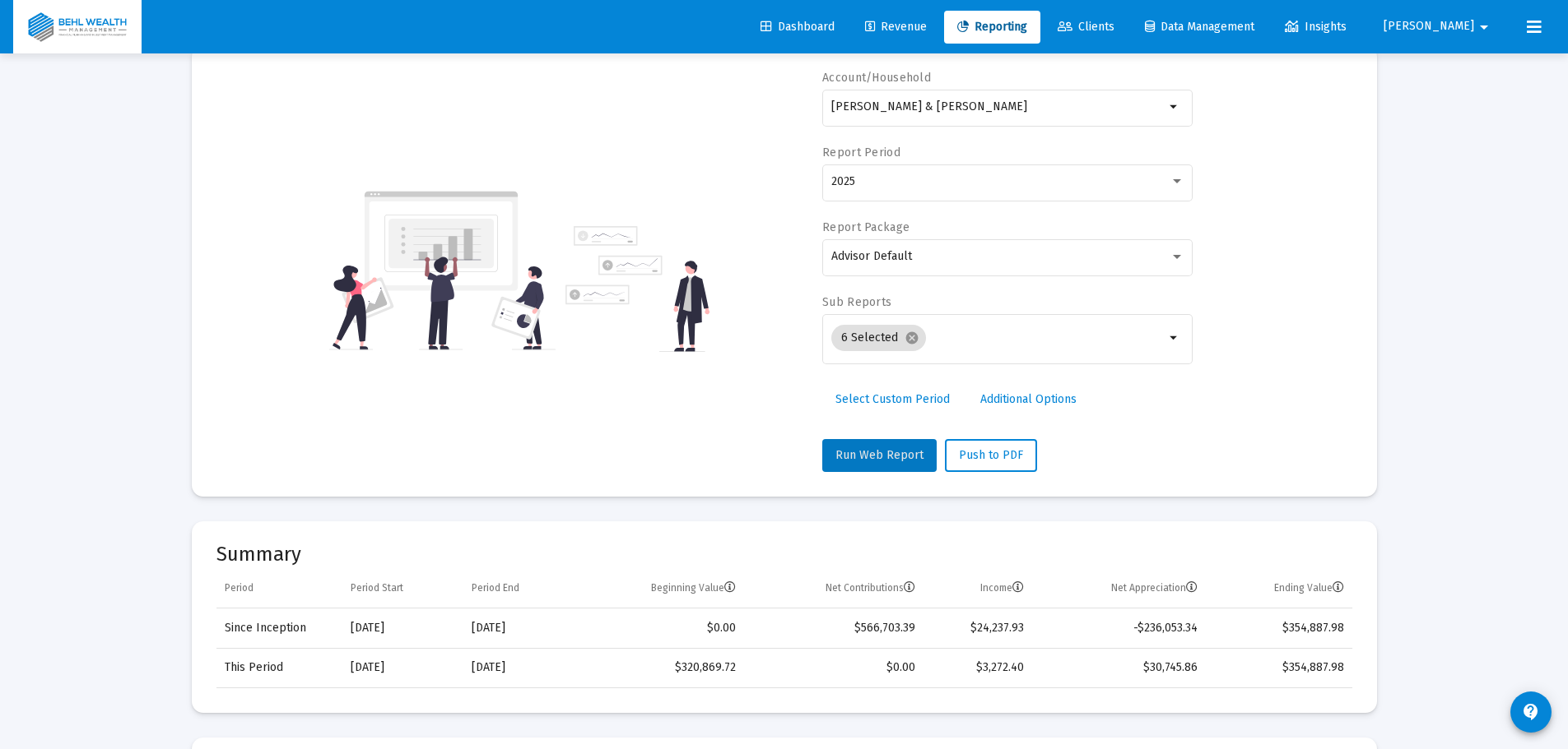
scroll to position [165, 0]
